Goal: Task Accomplishment & Management: Use online tool/utility

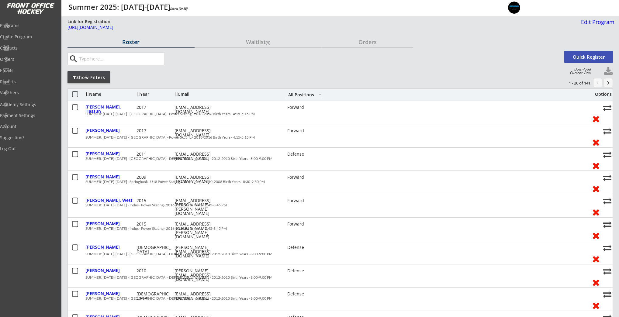
select select ""All Positions""
click at [25, 26] on div "Programs" at bounding box center [29, 25] width 55 height 4
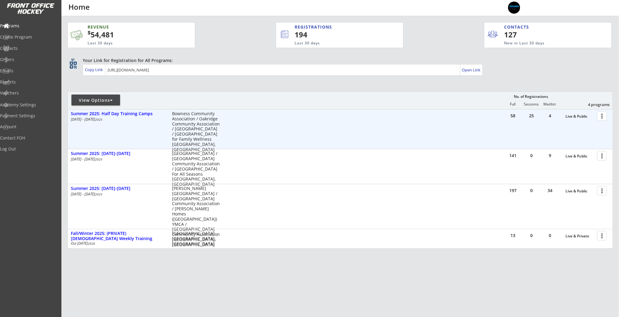
click at [604, 117] on div at bounding box center [602, 115] width 11 height 11
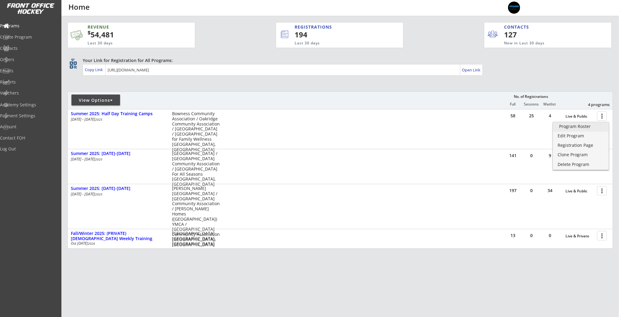
click at [586, 129] on div "Program Roster" at bounding box center [580, 126] width 43 height 4
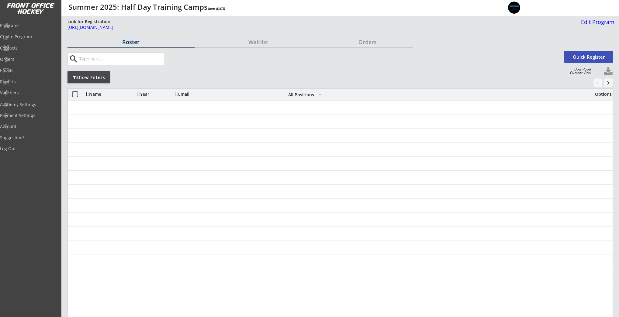
select select ""All Positions""
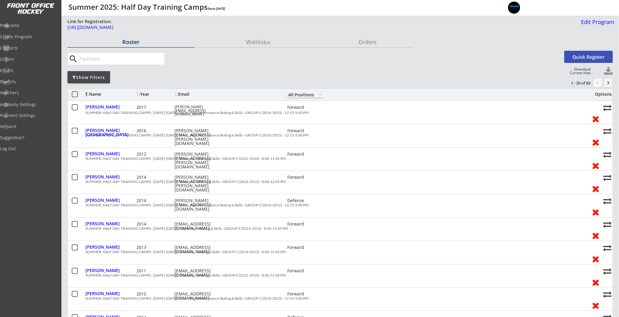
click at [89, 78] on div "Show Filters" at bounding box center [88, 77] width 43 height 6
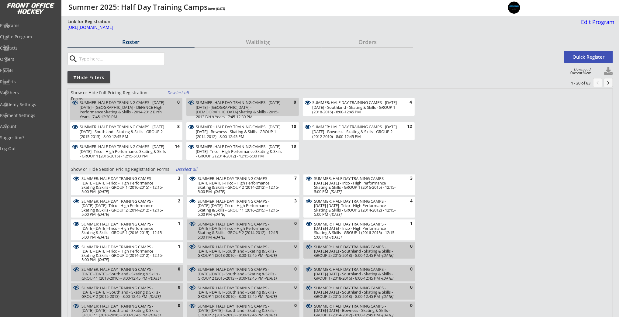
click at [179, 92] on div "Deselect all" at bounding box center [178, 93] width 22 height 6
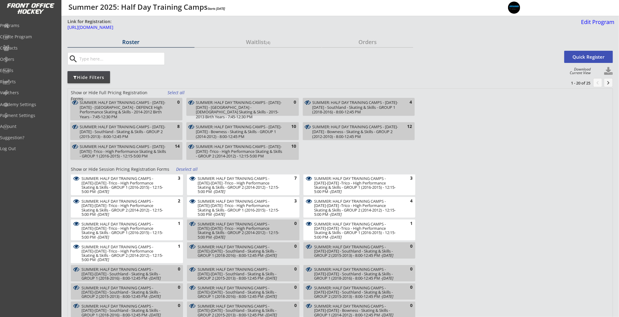
click at [183, 168] on div "Deselect all" at bounding box center [187, 169] width 22 height 6
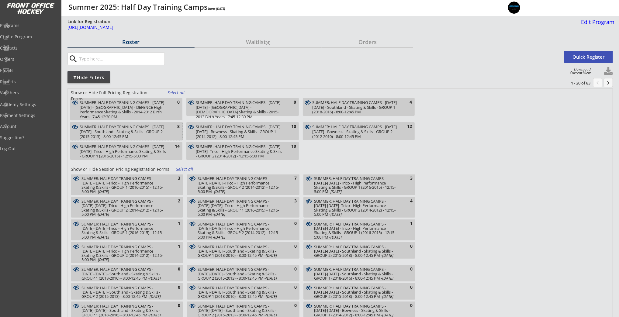
click at [153, 131] on div "SUMMER: HALF DAY TRAINING CAMPS - [DATE]-[DATE] - Southland - Skating & Skills …" at bounding box center [123, 132] width 86 height 14
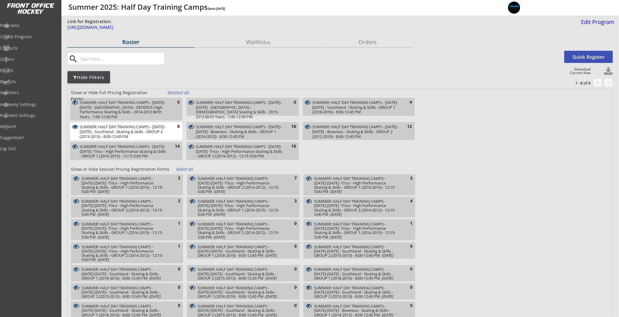
click at [358, 105] on div "SUMMER: HALF DAY TRAINING CAMPS - [DATE]-[DATE] - Southland - Skating & Skills …" at bounding box center [355, 107] width 86 height 14
click at [607, 70] on button at bounding box center [608, 71] width 9 height 9
select select ""Player Info""
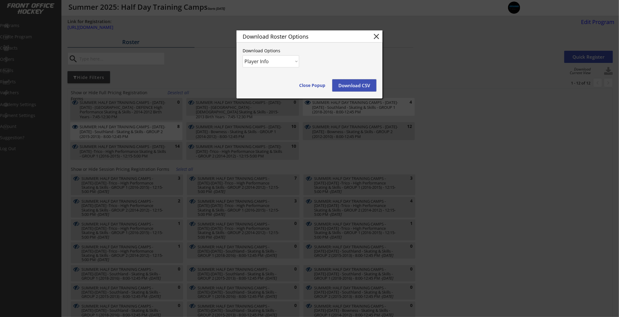
click at [342, 86] on button "Download CSV" at bounding box center [354, 85] width 44 height 12
